Goal: Information Seeking & Learning: Learn about a topic

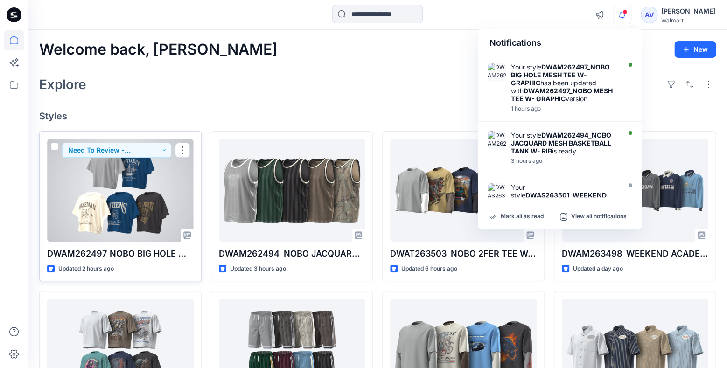
click at [147, 195] on div at bounding box center [120, 190] width 147 height 103
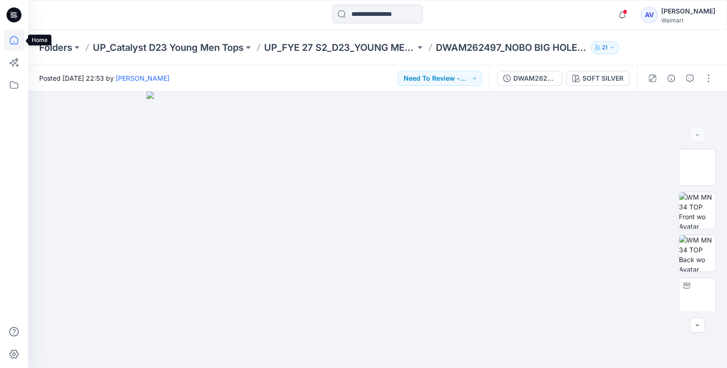
click at [14, 44] on icon at bounding box center [14, 40] width 21 height 21
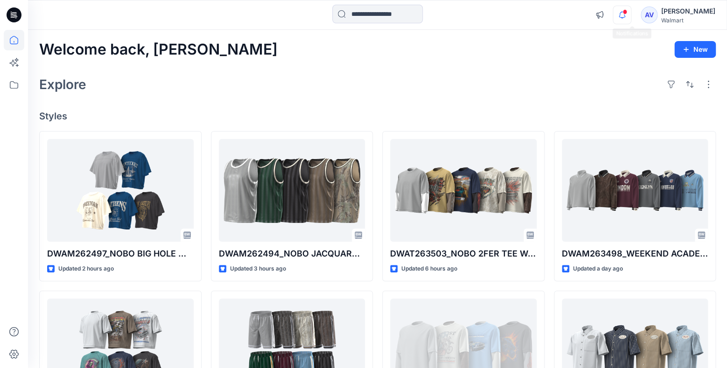
click at [629, 14] on icon "button" at bounding box center [622, 15] width 18 height 19
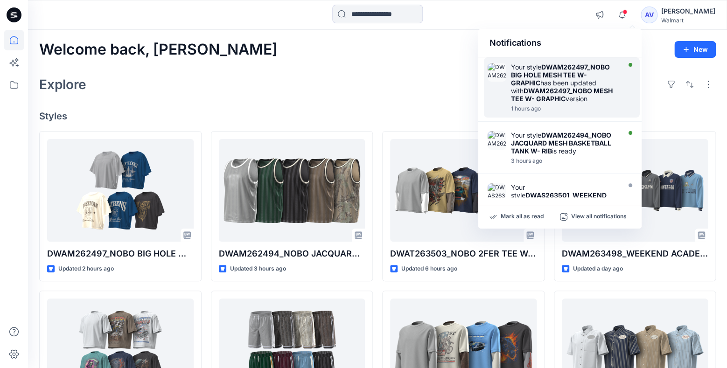
click at [555, 95] on strong "DWAM262497_NOBO MESH TEE W- GRAPHIC" at bounding box center [562, 95] width 102 height 16
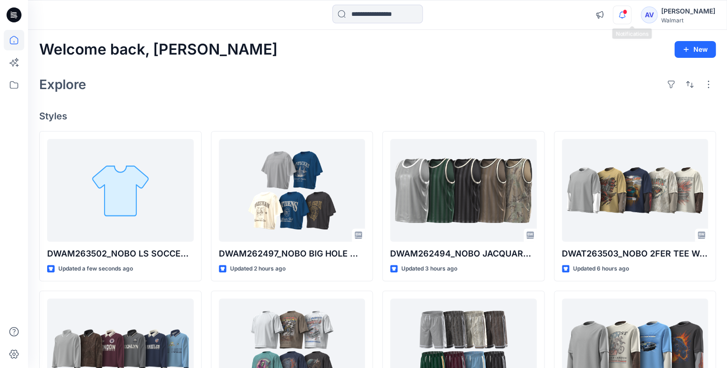
click at [631, 15] on icon "button" at bounding box center [622, 15] width 18 height 19
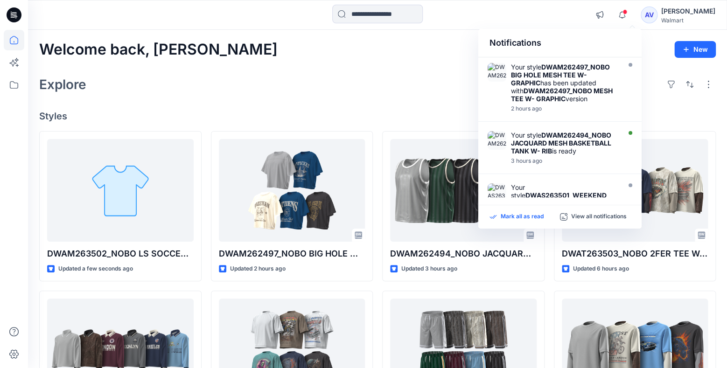
click at [512, 218] on p "Mark all as read" at bounding box center [522, 217] width 43 height 8
click at [405, 98] on div "Welcome back, Arthur New Explore Styles DWAM263502_NOBO LS SOCCER JERSEY Update…" at bounding box center [377, 338] width 699 height 616
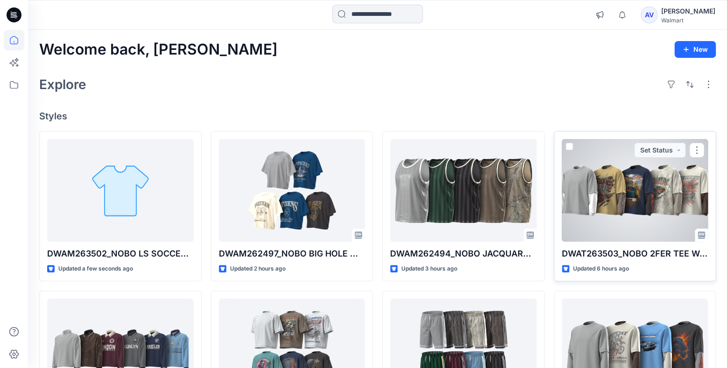
click at [615, 204] on div at bounding box center [635, 190] width 147 height 103
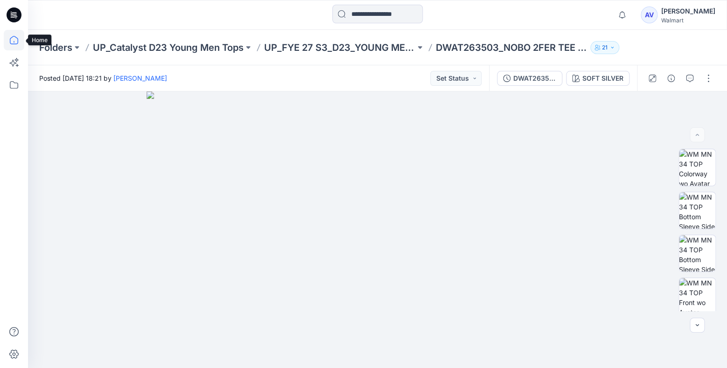
click at [14, 38] on icon at bounding box center [14, 40] width 21 height 21
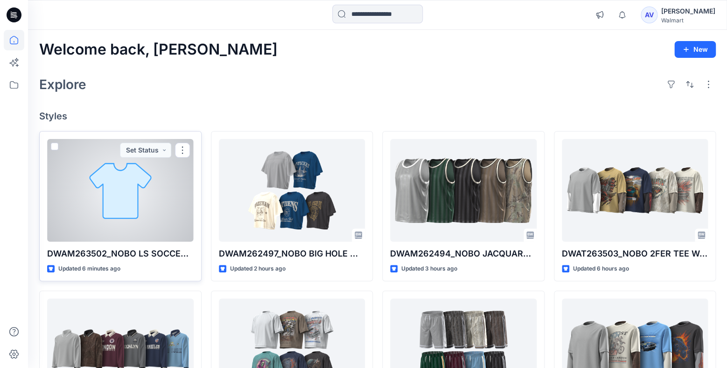
click at [155, 231] on div at bounding box center [120, 190] width 147 height 103
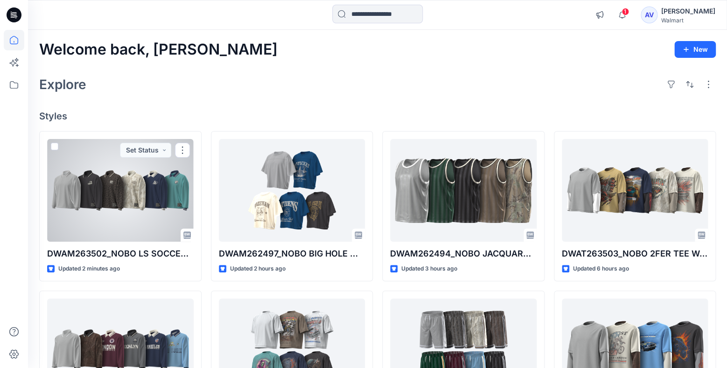
click at [140, 203] on div at bounding box center [120, 190] width 147 height 103
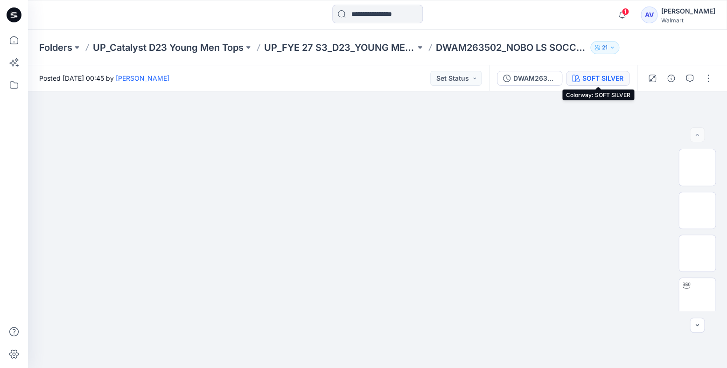
click at [600, 78] on div "SOFT SILVER" at bounding box center [602, 78] width 41 height 10
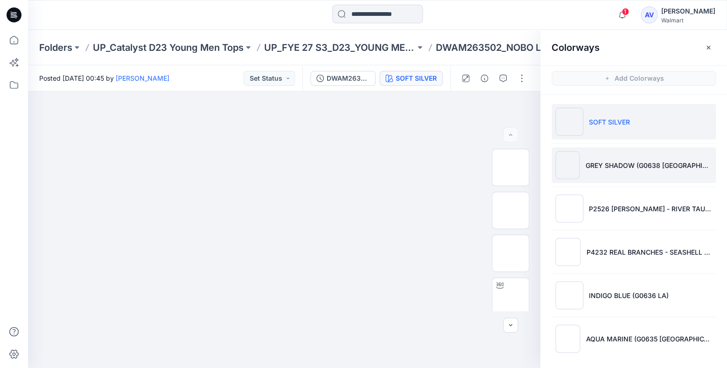
click at [600, 152] on li "GREY SHADOW (G0638 LONDON)" at bounding box center [634, 164] width 164 height 35
click at [601, 161] on p "GREY SHADOW (G0638 LONDON)" at bounding box center [648, 166] width 127 height 10
click at [606, 167] on p "GREY SHADOW (G0638 LONDON)" at bounding box center [648, 166] width 127 height 10
click at [615, 167] on p "GREY SHADOW (G0638 LONDON)" at bounding box center [648, 166] width 127 height 10
click at [625, 165] on p "GREY SHADOW (G0638 LONDON)" at bounding box center [648, 166] width 127 height 10
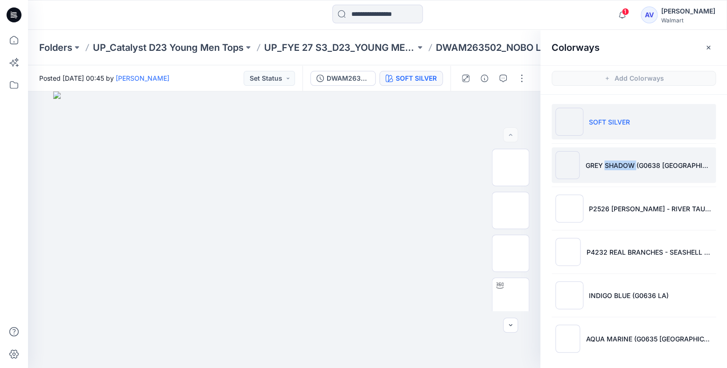
click at [625, 165] on p "GREY SHADOW (G0638 LONDON)" at bounding box center [648, 166] width 127 height 10
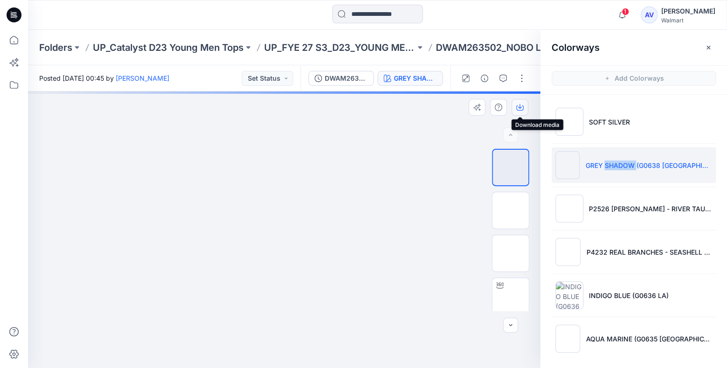
click at [522, 109] on icon "button" at bounding box center [519, 107] width 7 height 7
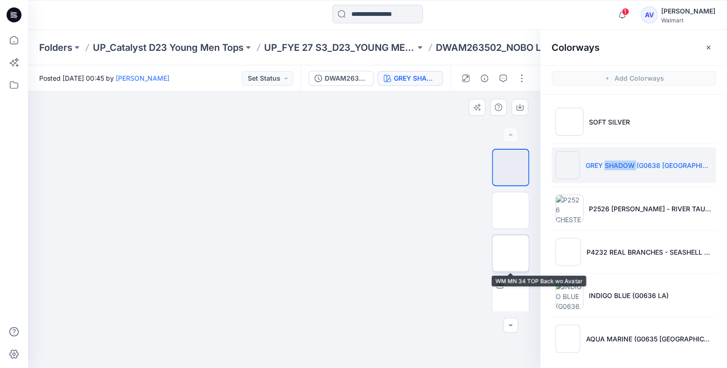
click at [511, 253] on img at bounding box center [511, 253] width 0 height 0
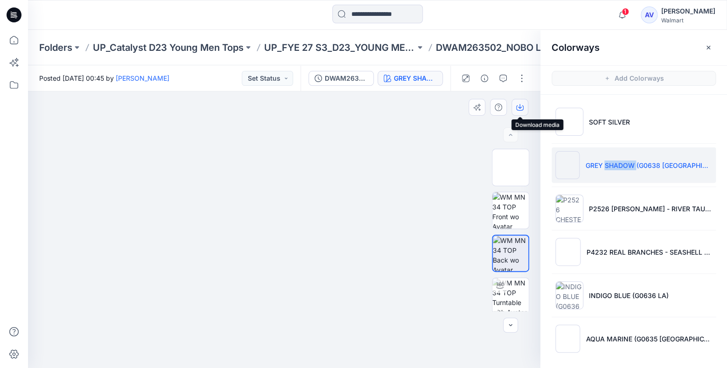
click at [522, 106] on icon "button" at bounding box center [519, 107] width 7 height 7
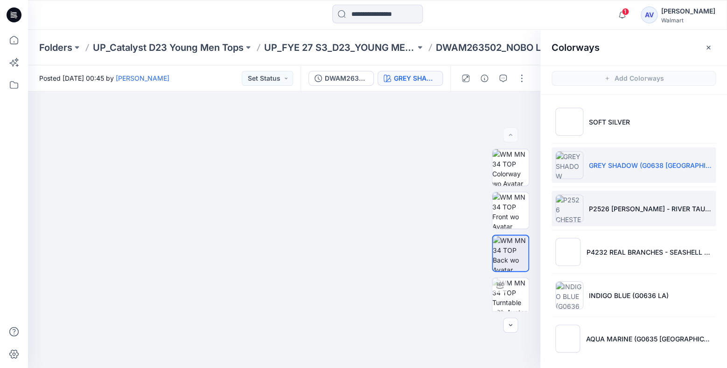
click at [610, 208] on p "P2526 CHESTER - RIVER TAUPE" at bounding box center [650, 209] width 123 height 10
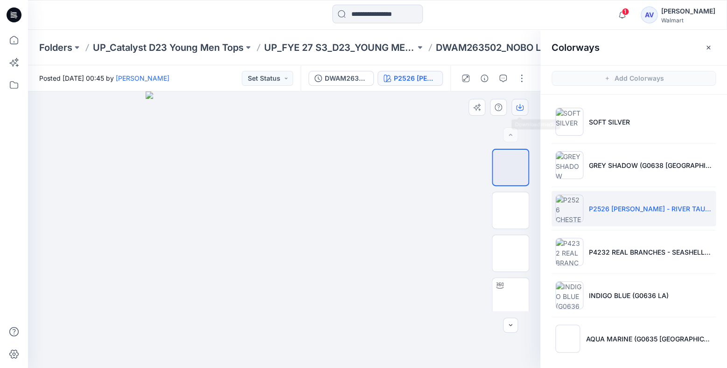
click at [519, 111] on icon "button" at bounding box center [519, 107] width 7 height 7
click at [511, 253] on img at bounding box center [511, 253] width 0 height 0
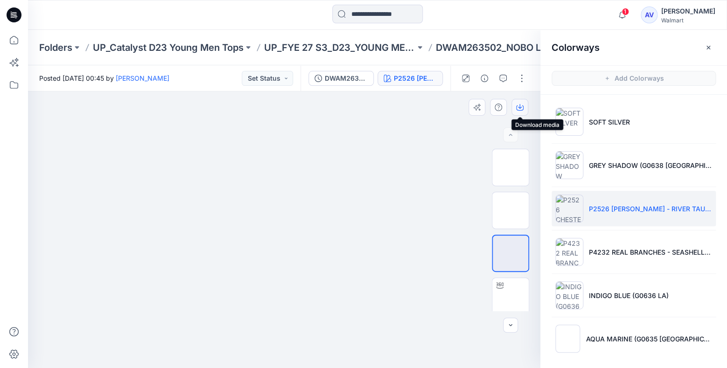
click at [519, 109] on icon "button" at bounding box center [519, 107] width 7 height 7
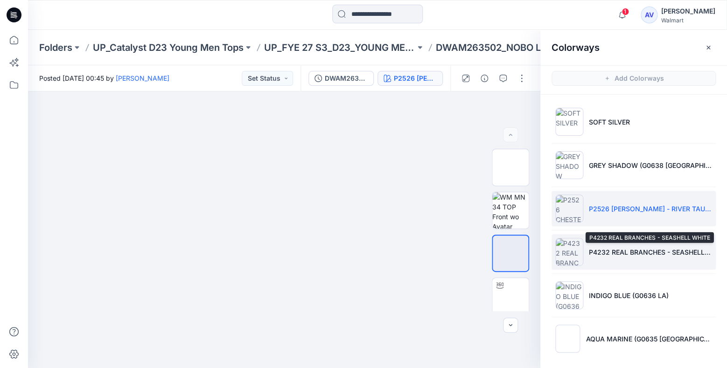
click at [593, 252] on p "P4232 REAL BRANCHES - SEASHELL WHITE" at bounding box center [650, 252] width 123 height 10
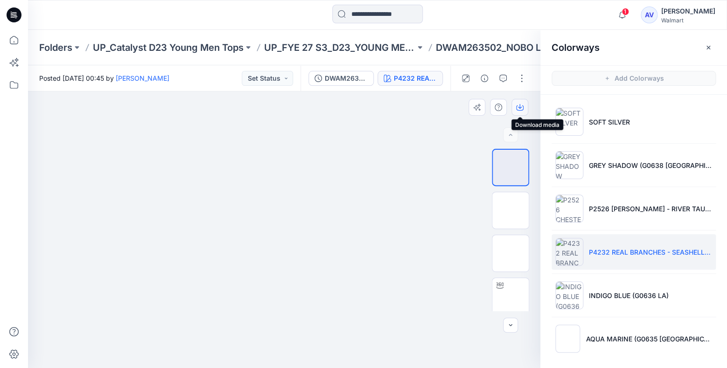
click at [519, 106] on icon "button" at bounding box center [519, 107] width 7 height 7
click at [511, 253] on img at bounding box center [511, 253] width 0 height 0
click at [519, 110] on icon "button" at bounding box center [519, 107] width 7 height 5
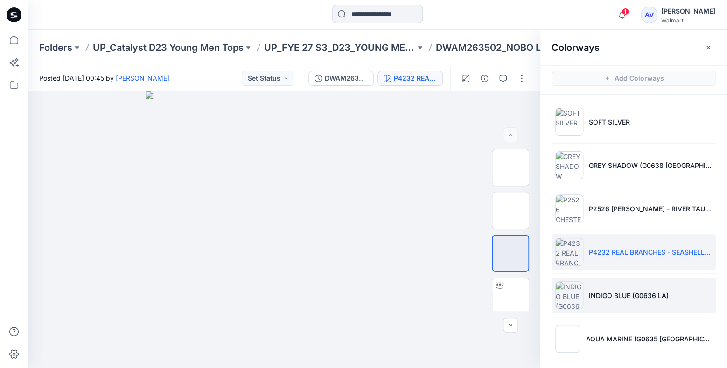
click at [601, 291] on p "INDIGO BLUE (G0636 LA)" at bounding box center [629, 296] width 80 height 10
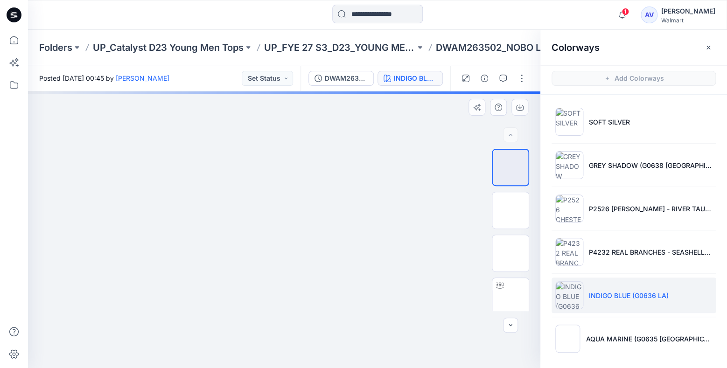
click at [511, 168] on img at bounding box center [511, 168] width 0 height 0
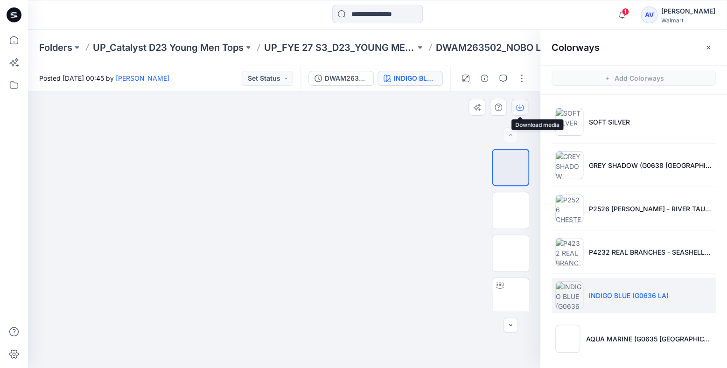
click at [519, 104] on icon "button" at bounding box center [519, 107] width 7 height 7
click at [511, 253] on img at bounding box center [511, 253] width 0 height 0
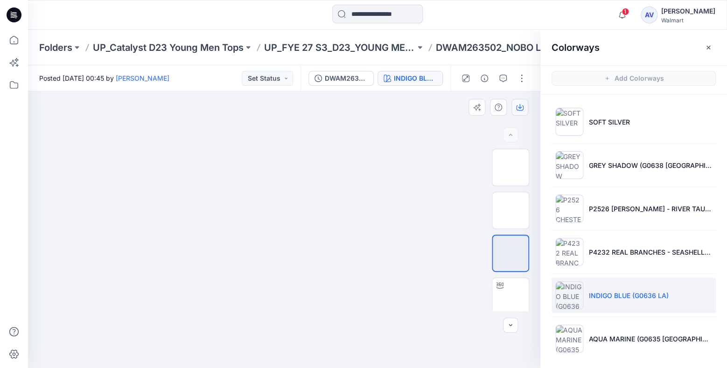
click at [519, 111] on icon "button" at bounding box center [519, 107] width 7 height 5
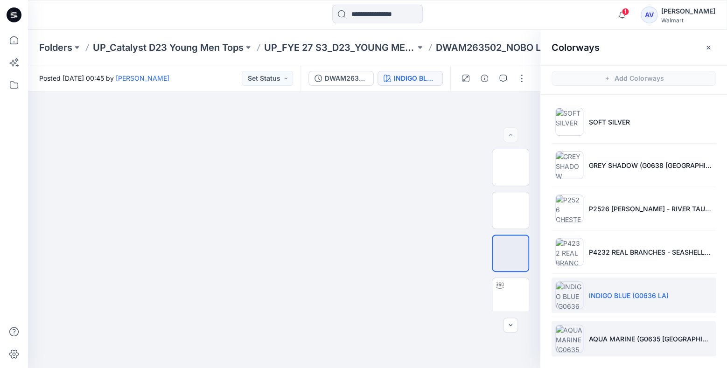
click at [607, 333] on li "AQUA MARINE (G0635 MEXICO)" at bounding box center [634, 338] width 164 height 35
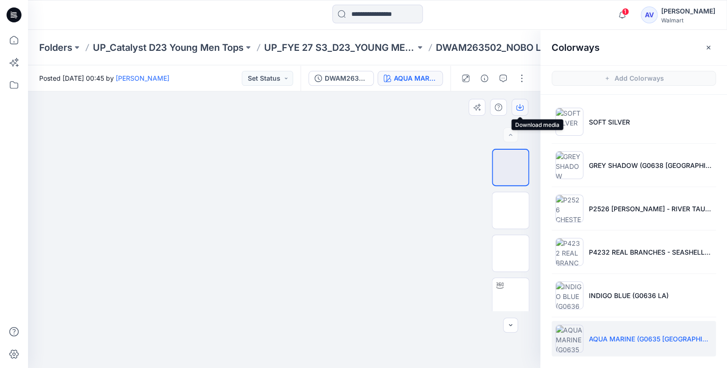
click at [523, 106] on icon "button" at bounding box center [519, 107] width 7 height 5
click at [511, 253] on img at bounding box center [511, 253] width 0 height 0
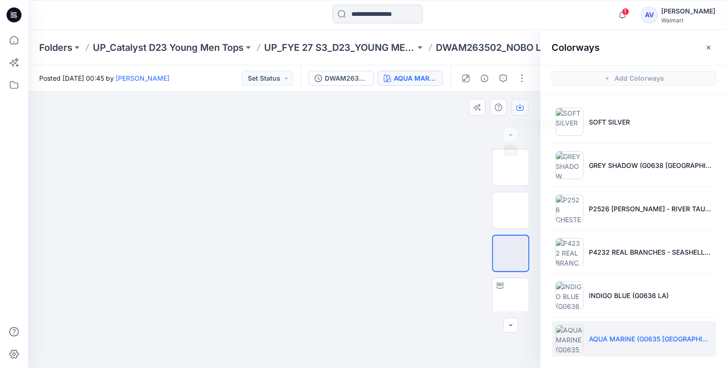
click at [520, 110] on icon "button" at bounding box center [519, 107] width 7 height 7
click at [19, 41] on icon at bounding box center [14, 40] width 21 height 21
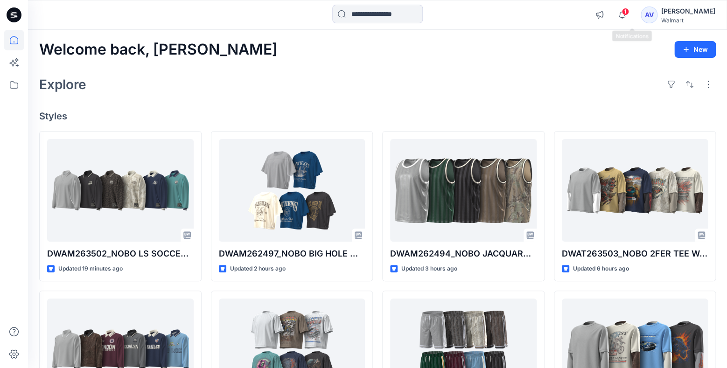
click at [629, 13] on span "1" at bounding box center [625, 11] width 7 height 7
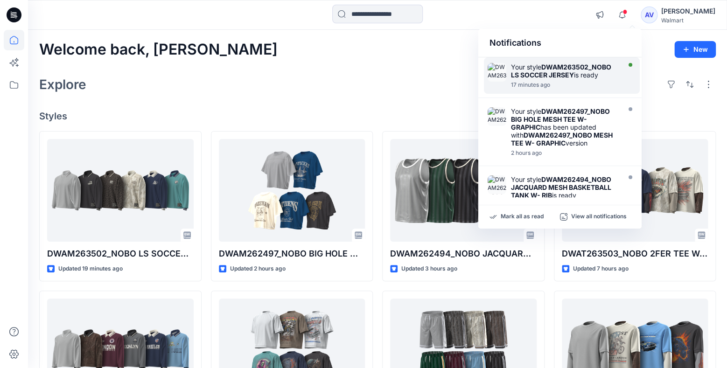
click at [561, 69] on strong "DWAM263502_NOBO LS SOCCER JERSEY" at bounding box center [561, 71] width 100 height 16
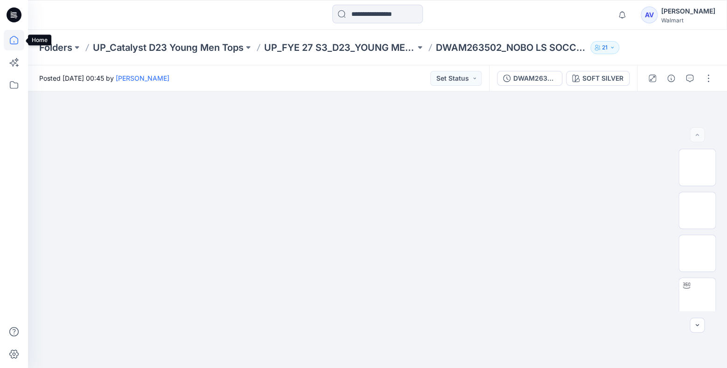
click at [18, 41] on icon at bounding box center [14, 40] width 8 height 8
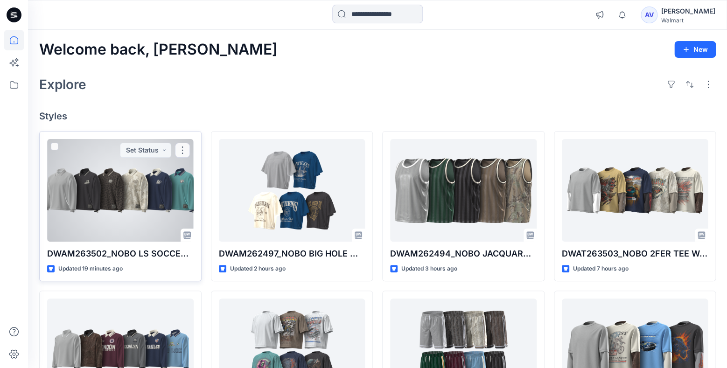
click at [162, 207] on div at bounding box center [120, 190] width 147 height 103
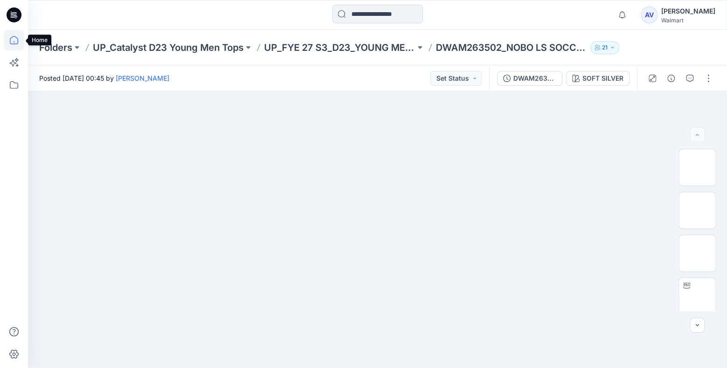
click at [13, 37] on icon at bounding box center [14, 40] width 21 height 21
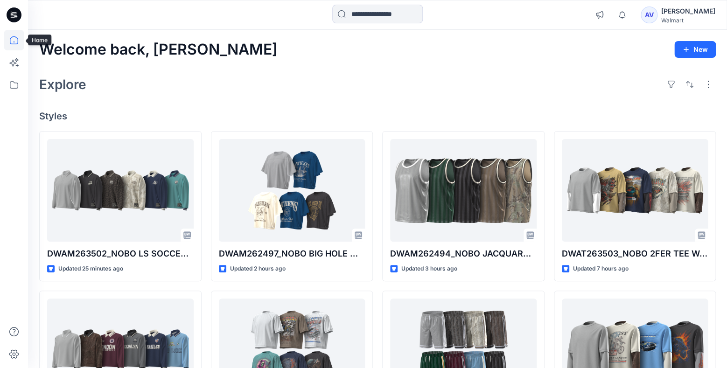
click at [14, 36] on icon at bounding box center [14, 40] width 21 height 21
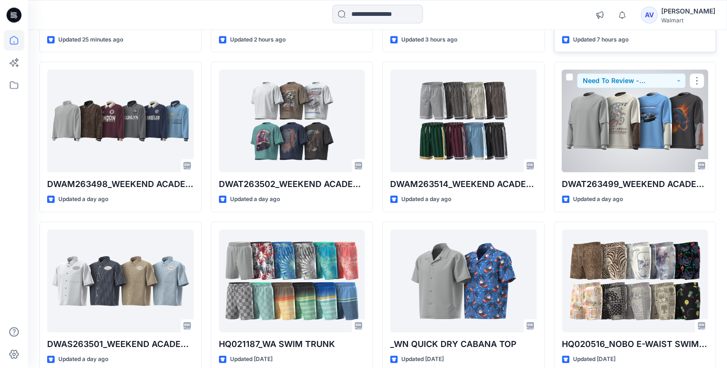
scroll to position [245, 0]
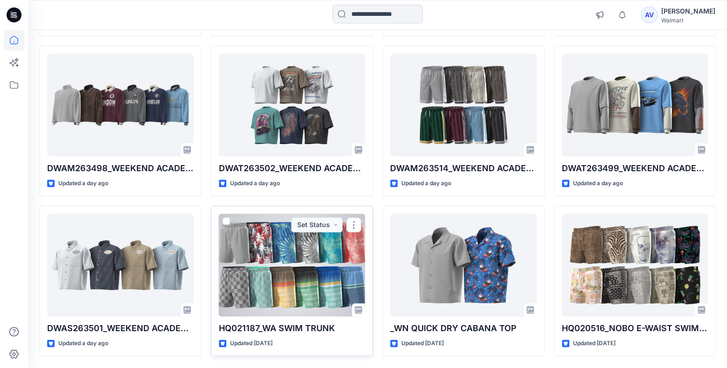
click at [297, 258] on div at bounding box center [292, 265] width 147 height 103
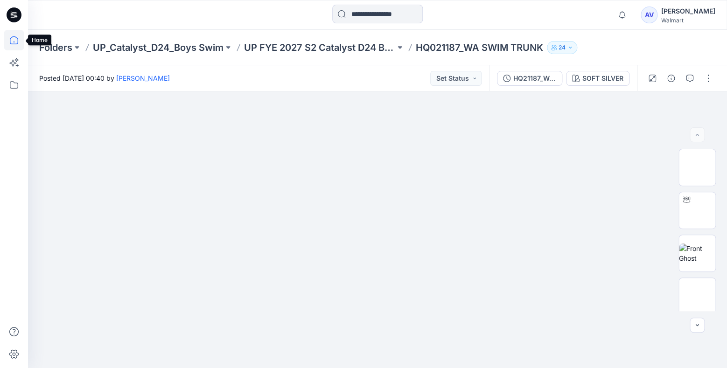
click at [14, 35] on icon at bounding box center [14, 40] width 21 height 21
